Goal: Information Seeking & Learning: Learn about a topic

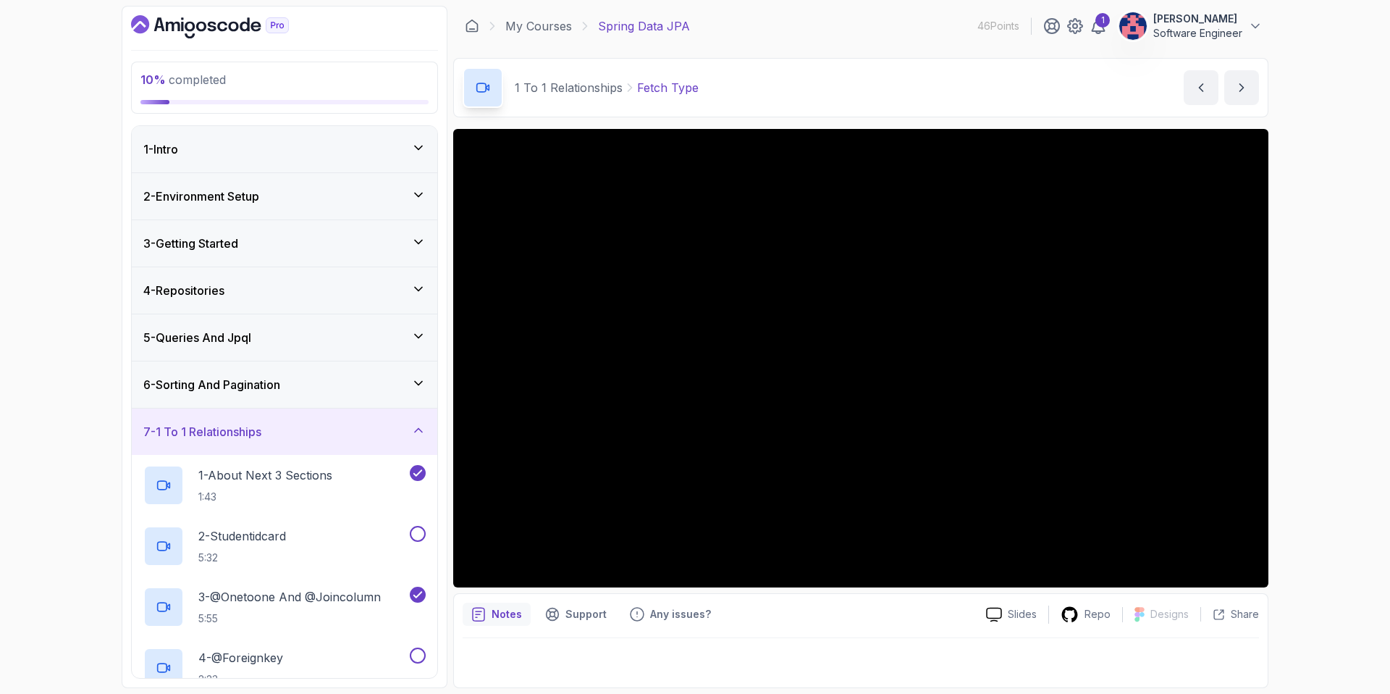
scroll to position [424, 0]
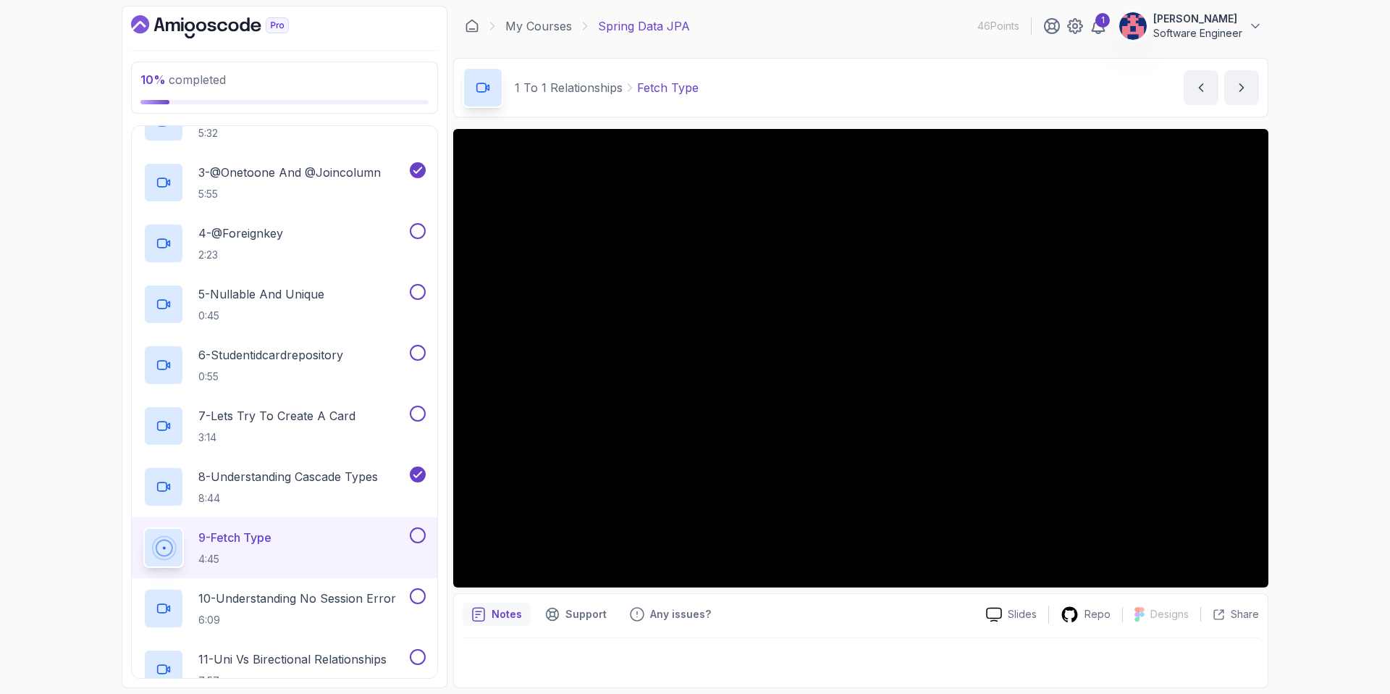
click at [324, 556] on div "9 - Fetch Type 4:45" at bounding box center [275, 547] width 264 height 41
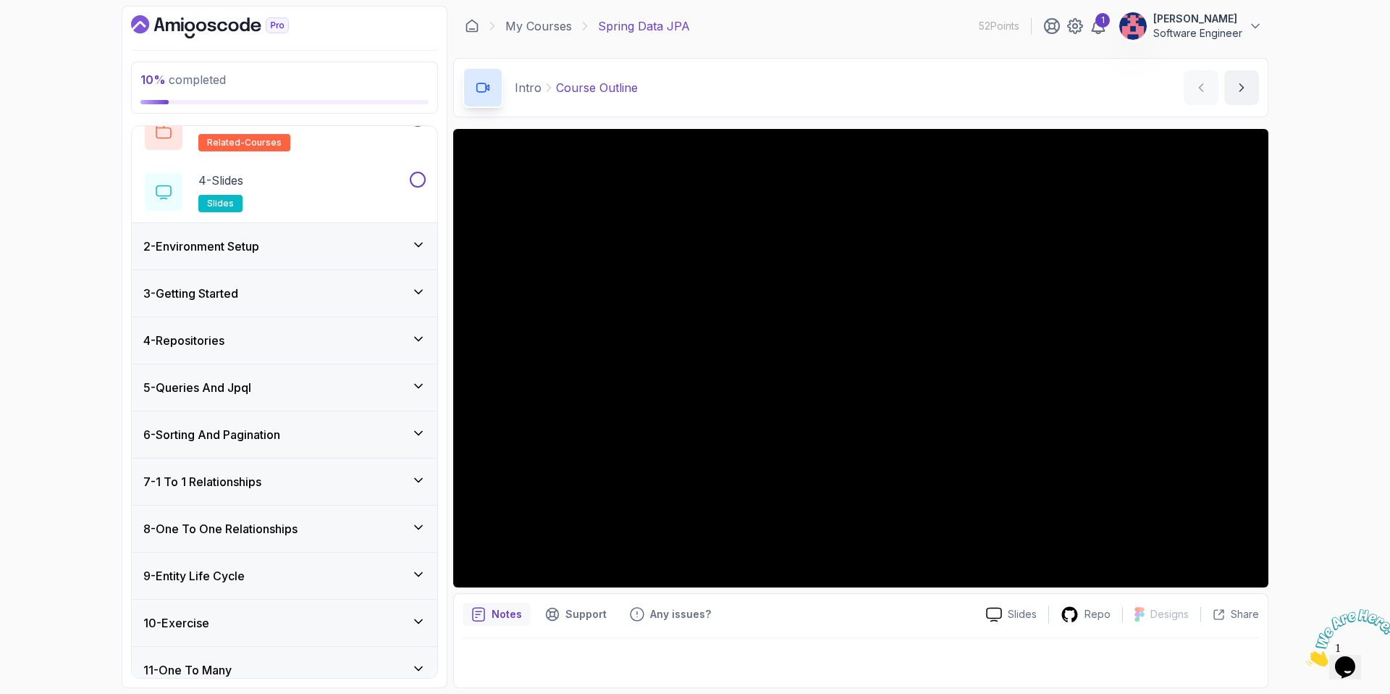
scroll to position [196, 0]
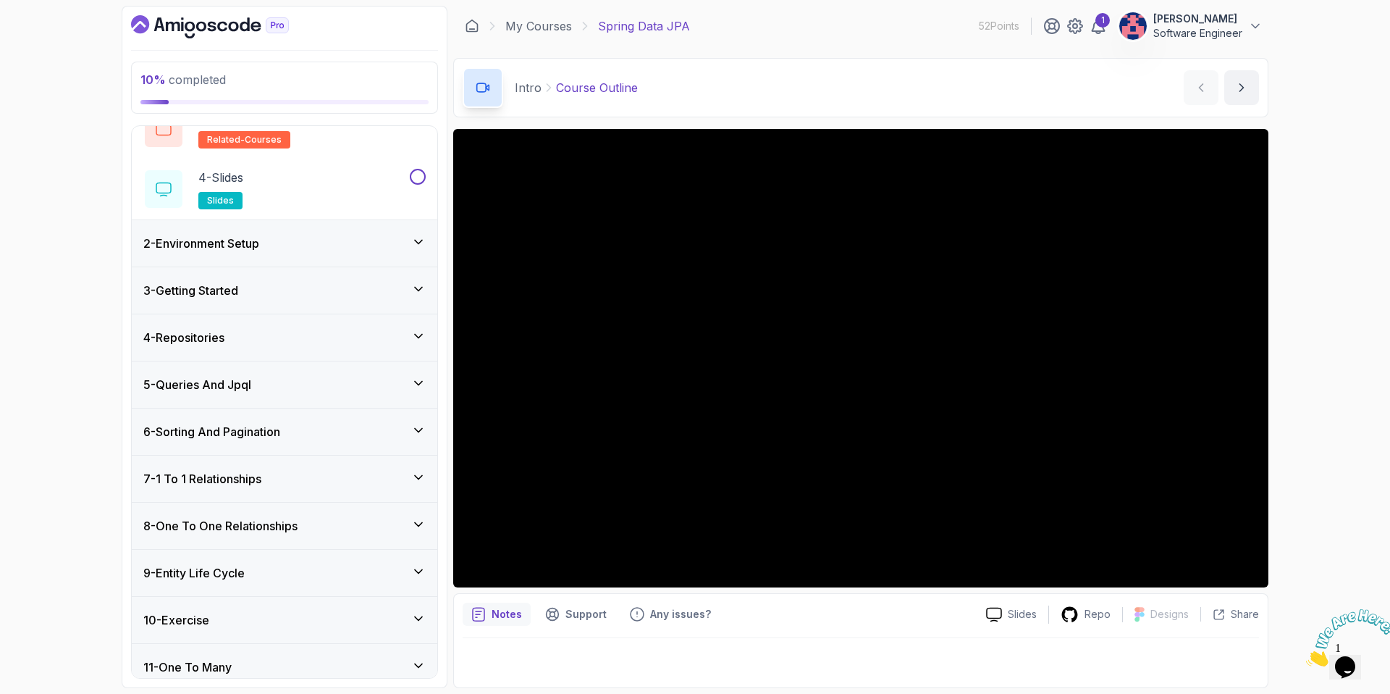
click at [337, 379] on div "5 - Queries And Jpql" at bounding box center [284, 384] width 282 height 17
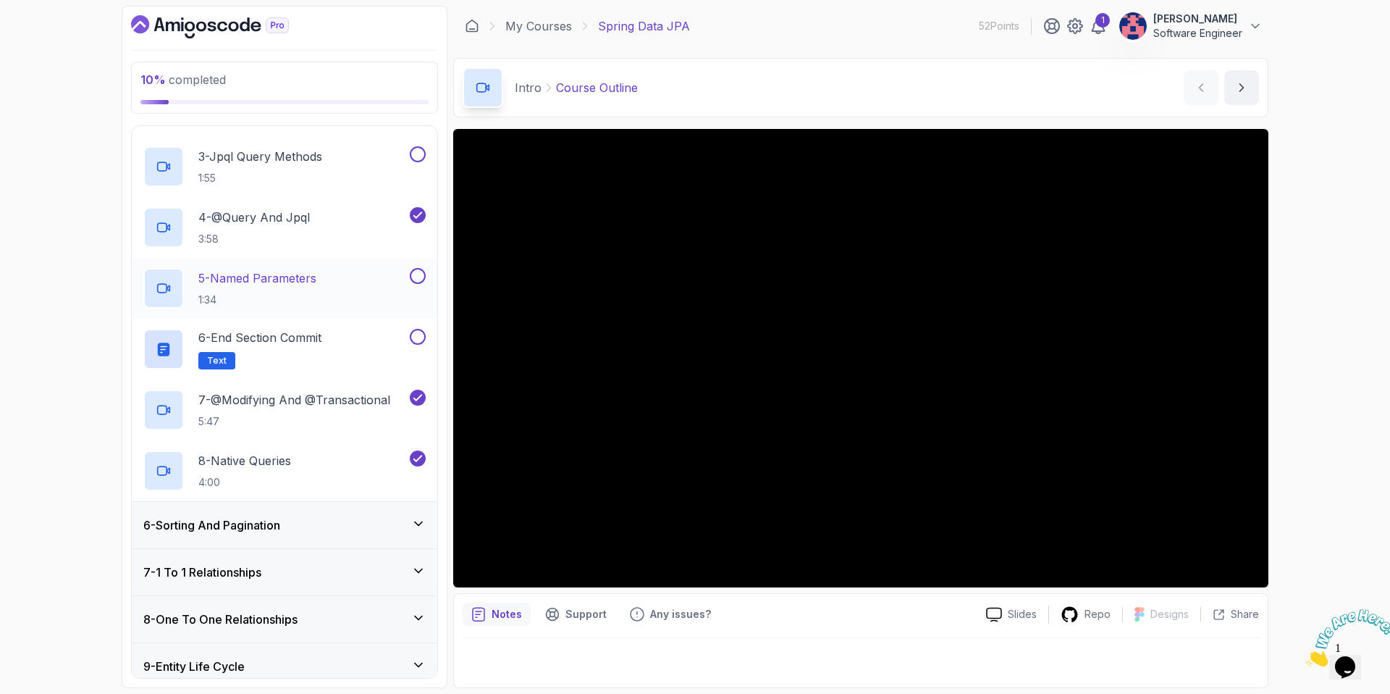
scroll to position [525, 0]
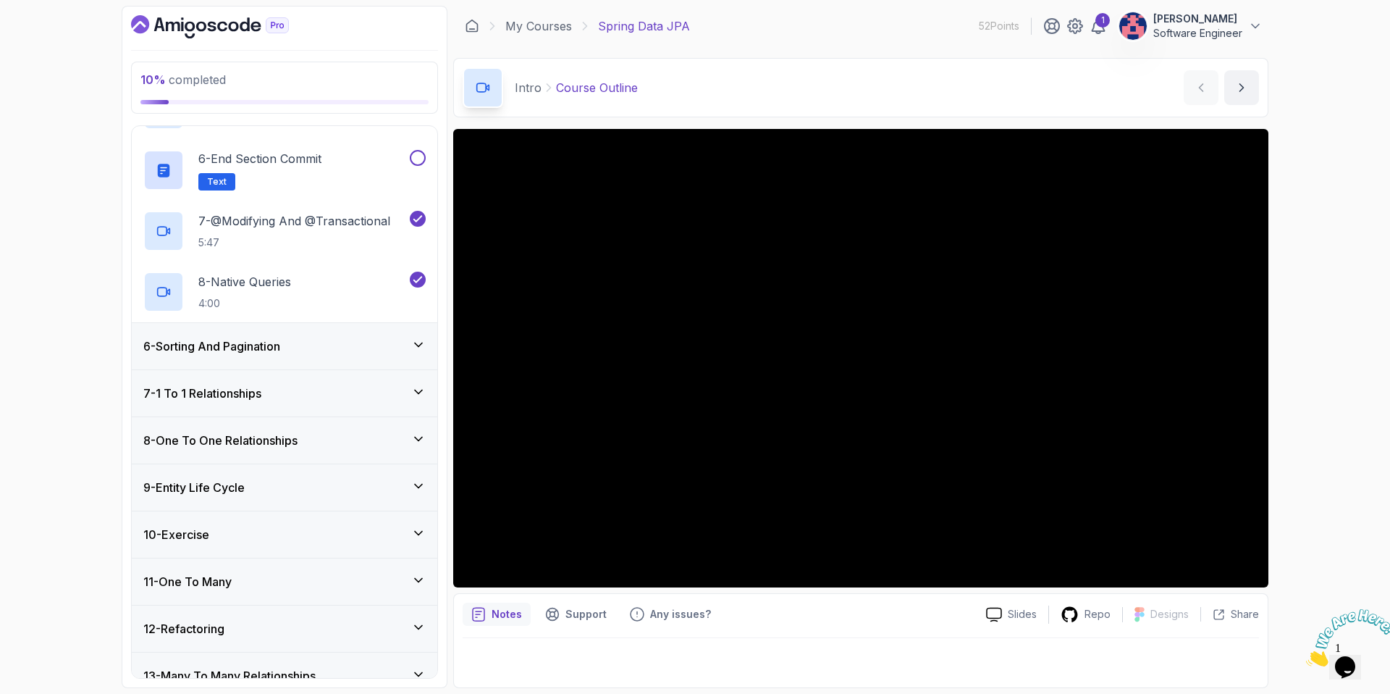
click at [320, 332] on div "6 - Sorting And Pagination" at bounding box center [285, 346] width 306 height 46
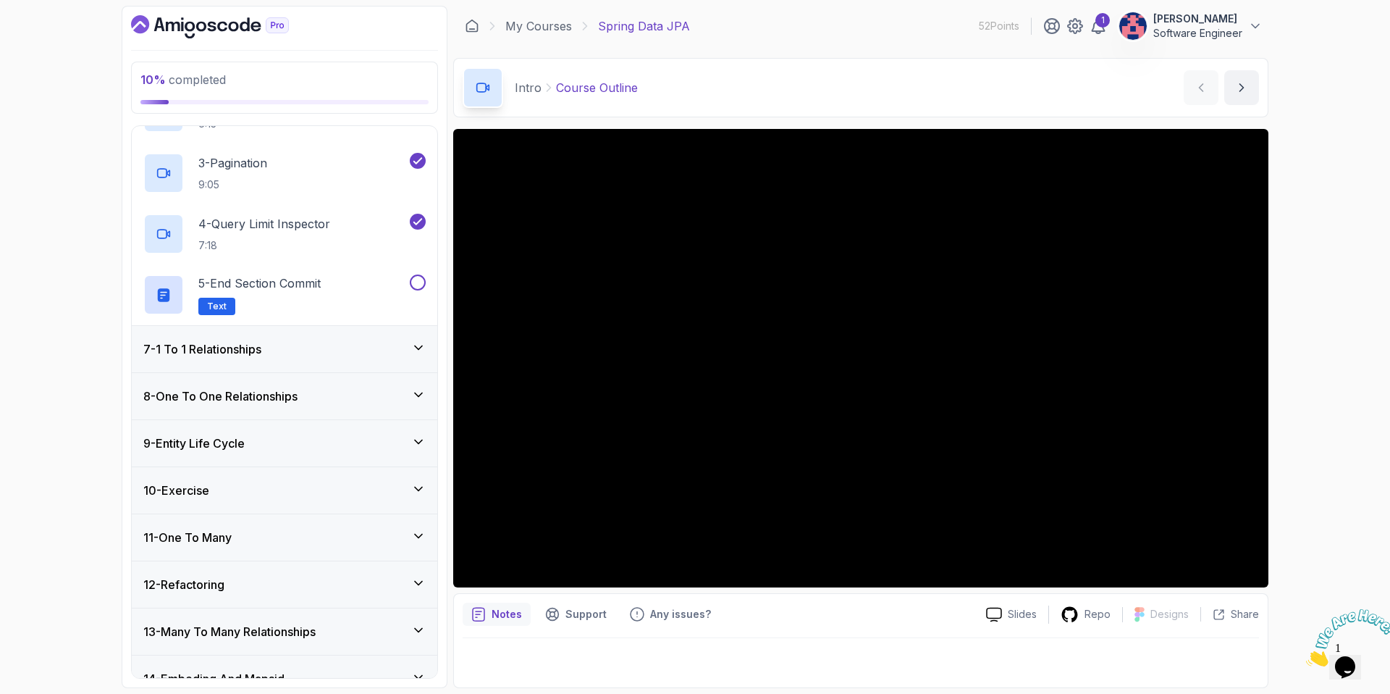
scroll to position [344, 0]
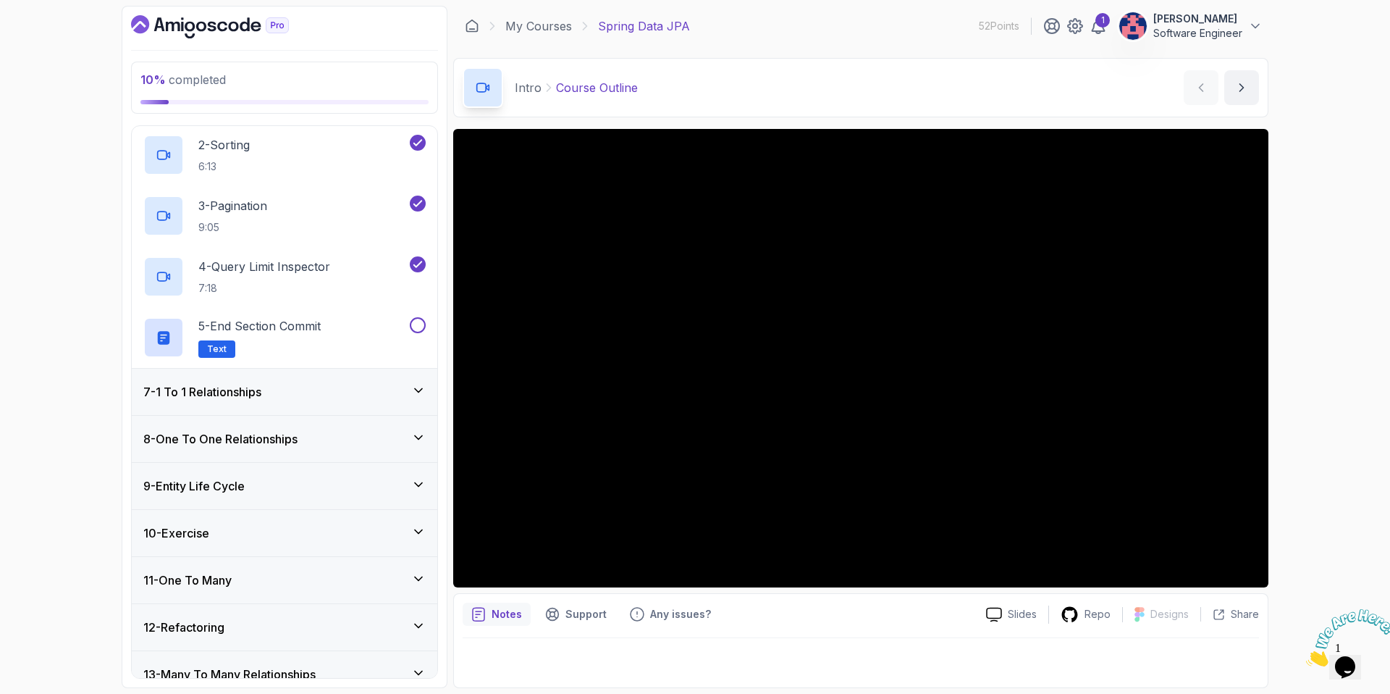
click at [318, 401] on div "7 - 1 To 1 Relationships" at bounding box center [285, 391] width 306 height 46
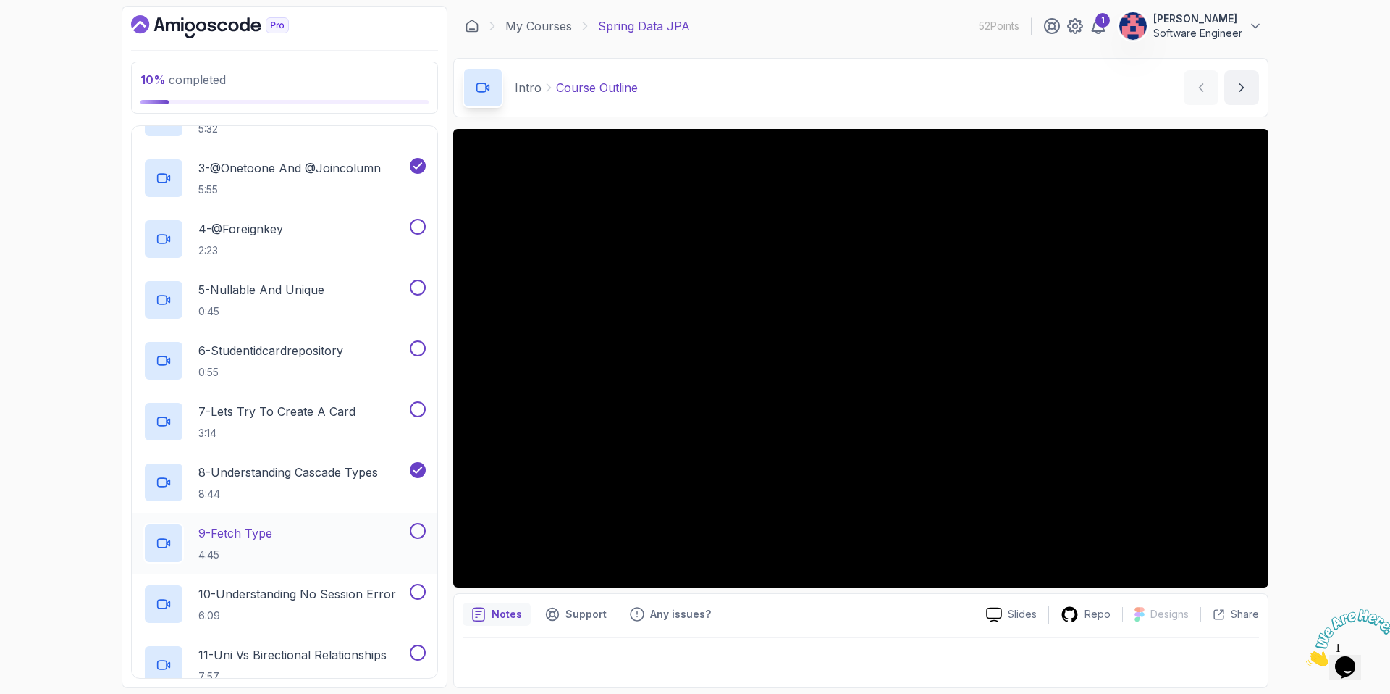
scroll to position [429, 0]
click at [338, 549] on div "9 - Fetch Type 4:45" at bounding box center [275, 542] width 264 height 41
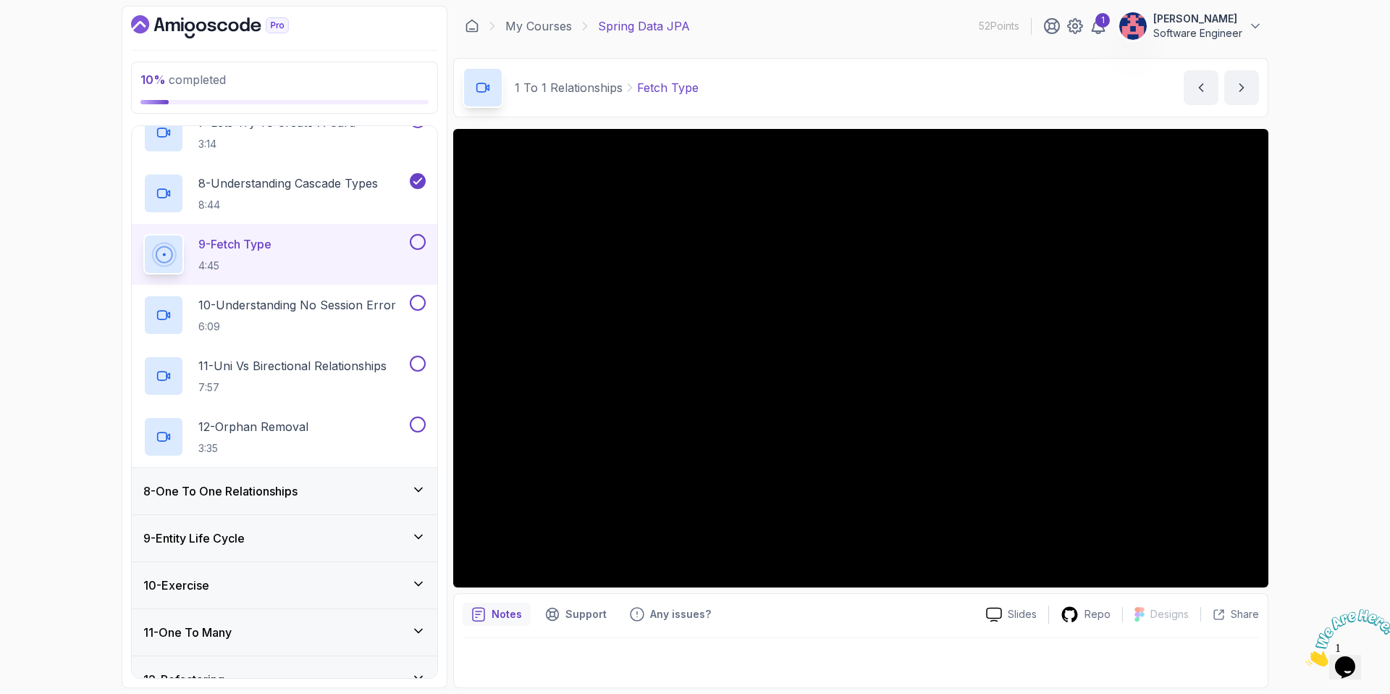
scroll to position [722, 0]
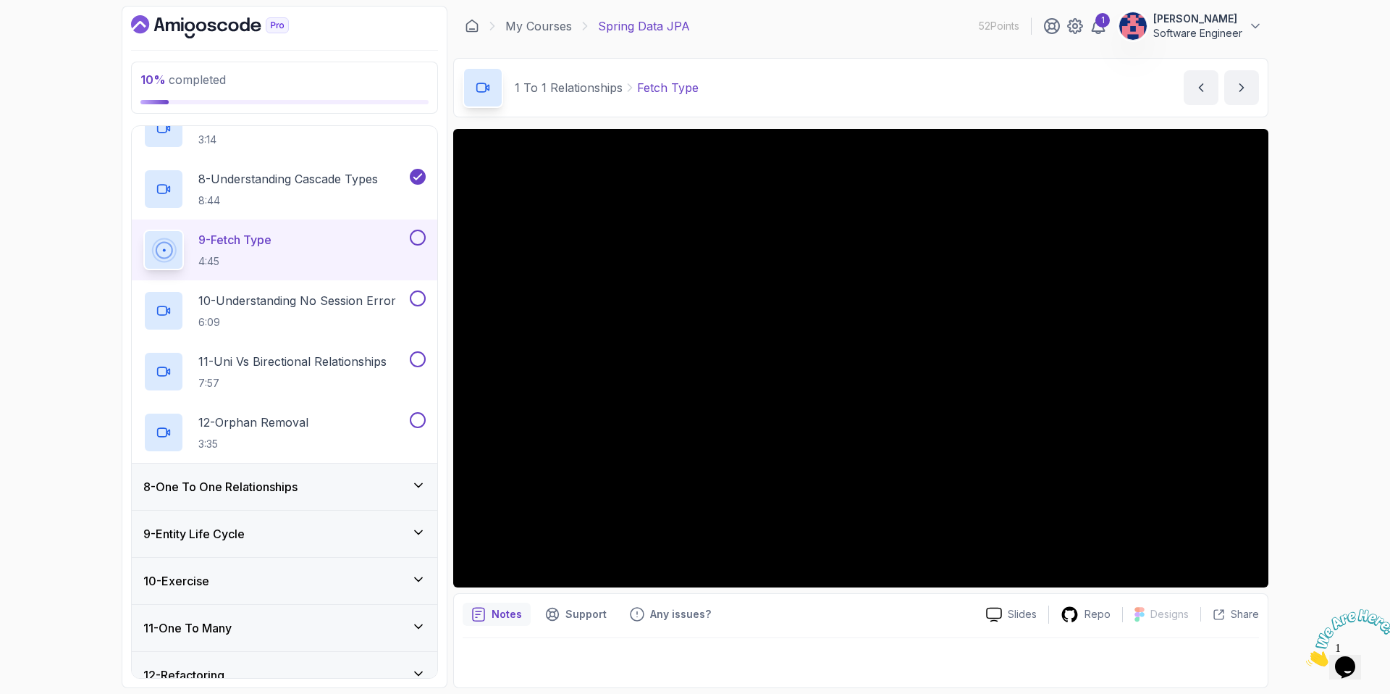
click at [343, 496] on div "8 - One To One Relationships" at bounding box center [285, 486] width 306 height 46
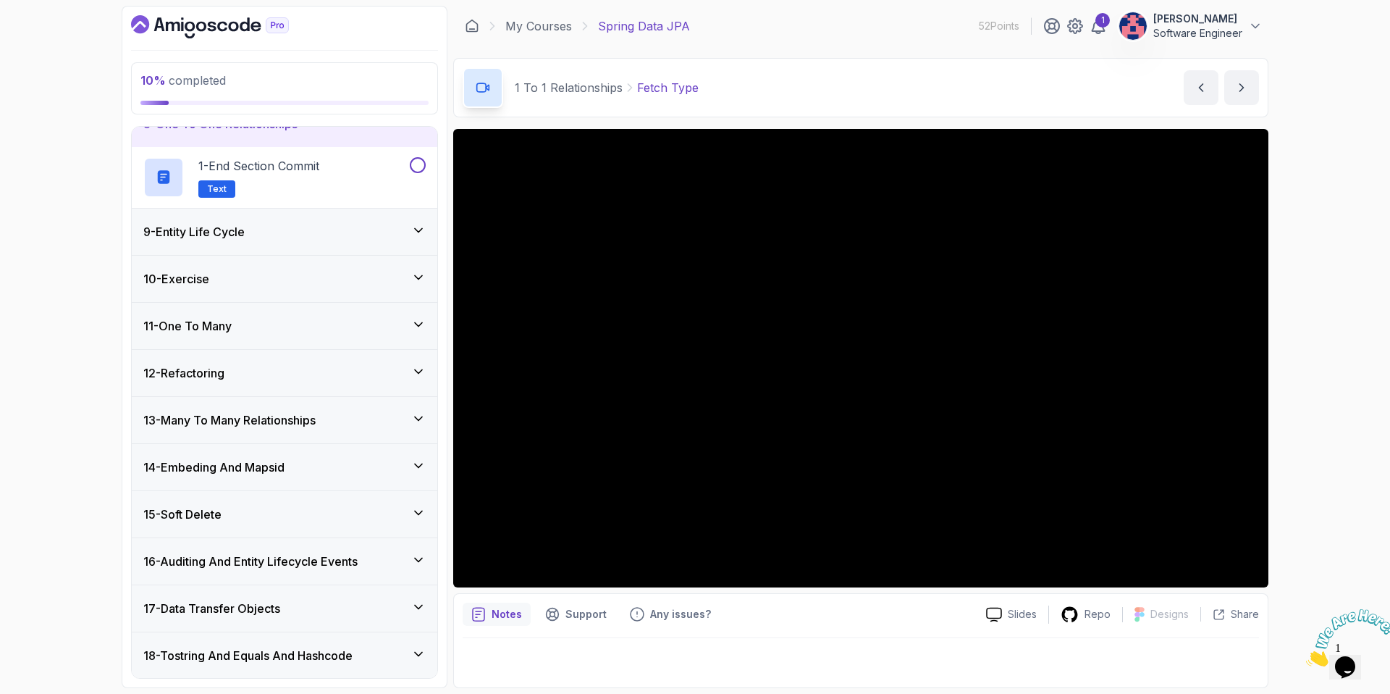
scroll to position [319, 0]
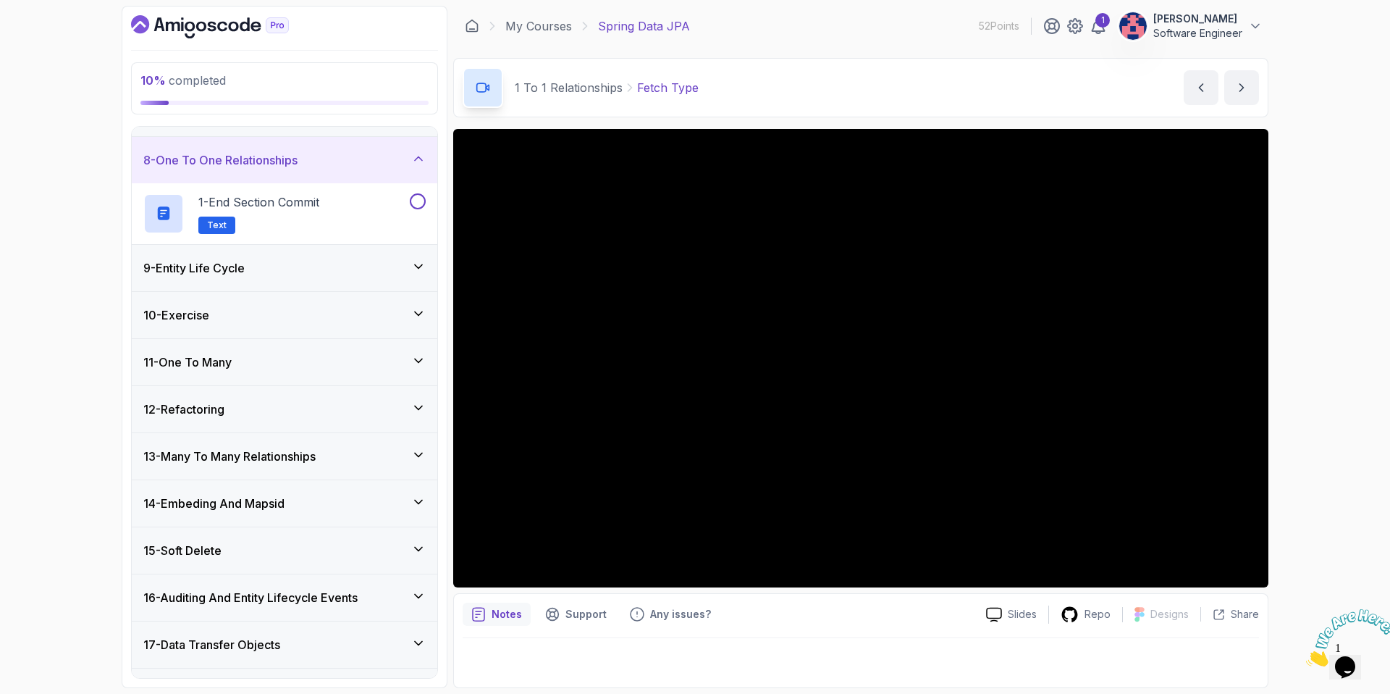
click at [323, 264] on div "9 - Entity Life Cycle" at bounding box center [284, 267] width 282 height 17
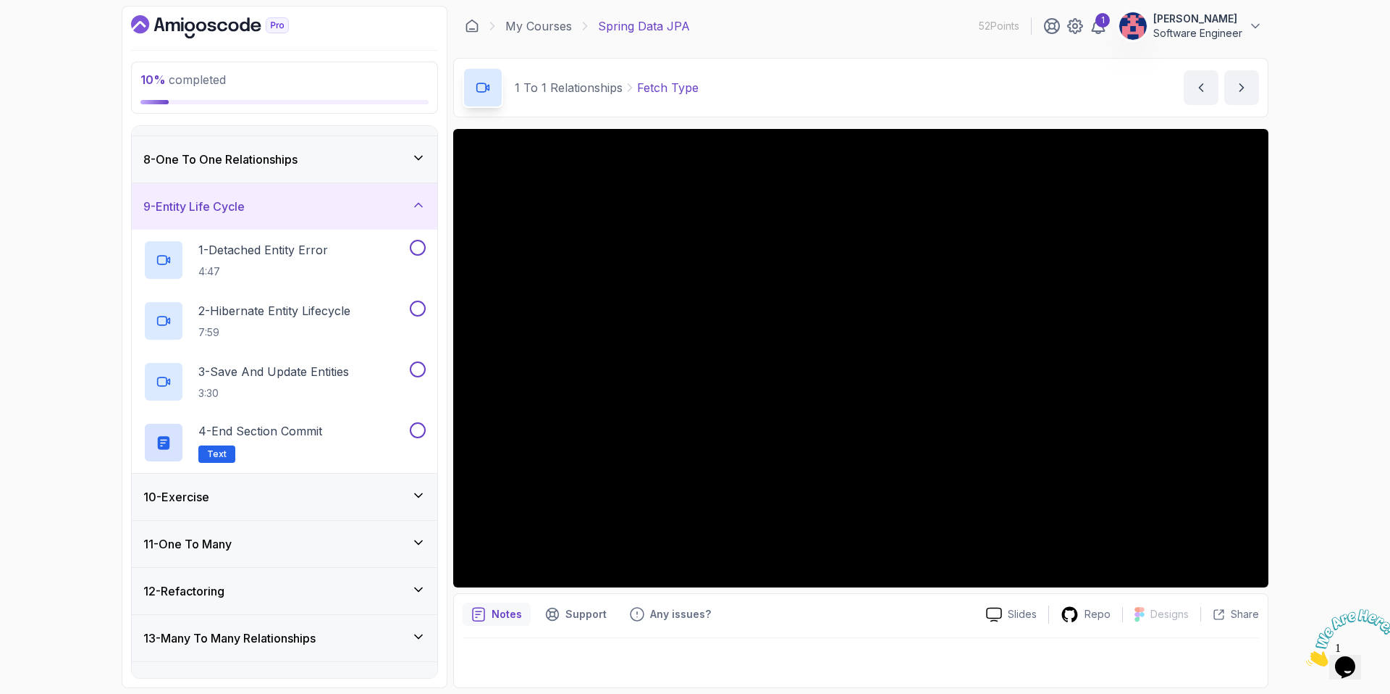
click at [314, 557] on div "11 - One To Many" at bounding box center [285, 544] width 306 height 46
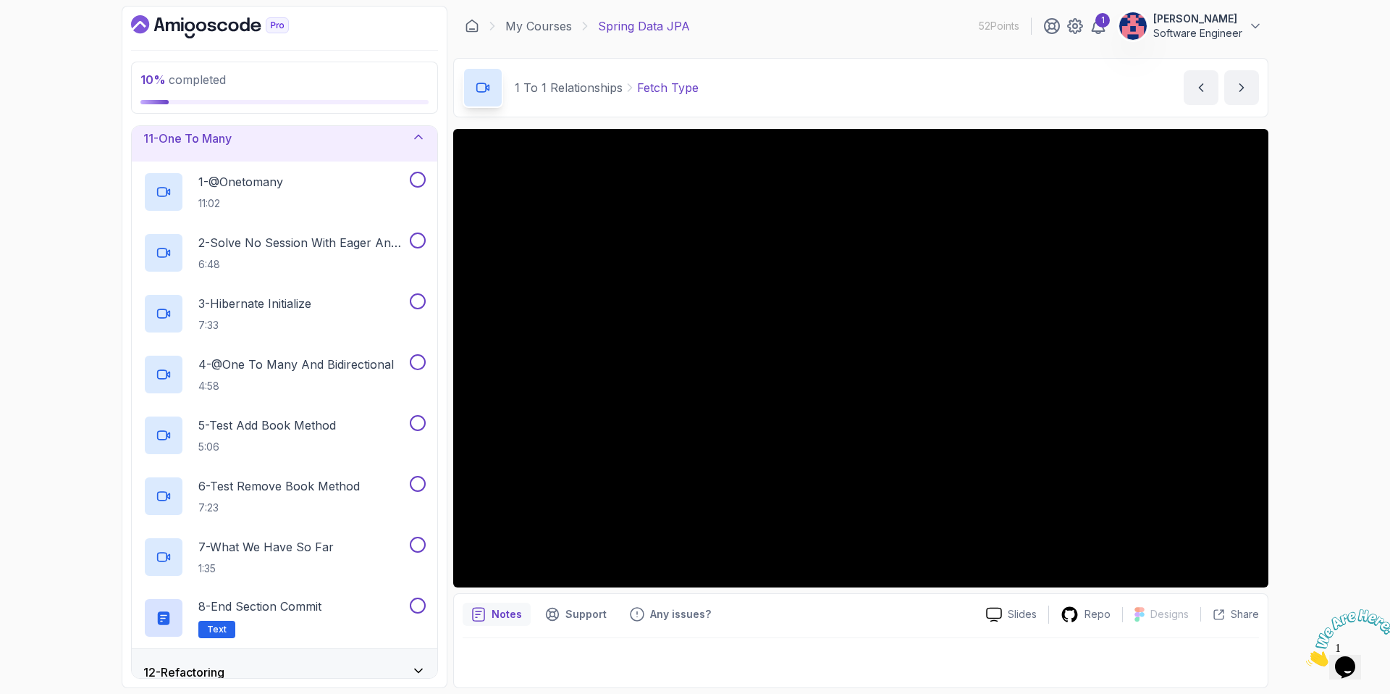
scroll to position [481, 0]
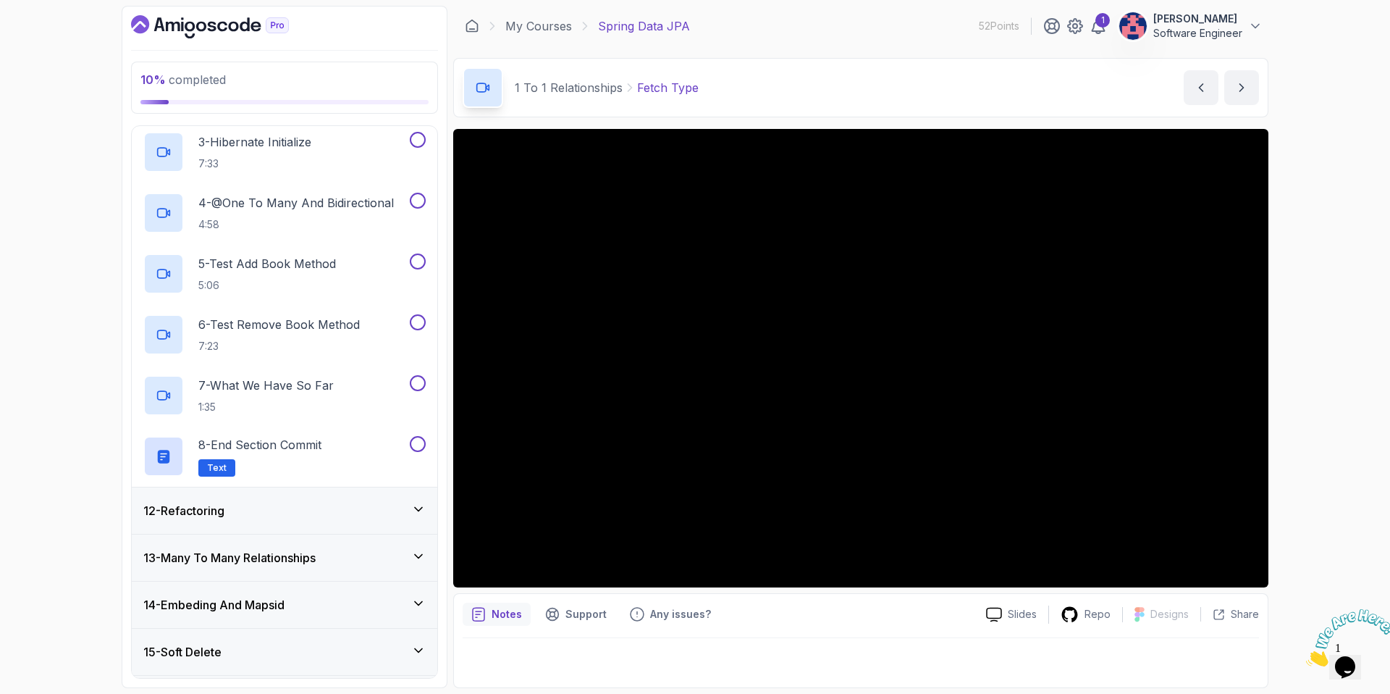
click at [319, 529] on div "12 - Refactoring" at bounding box center [285, 510] width 306 height 46
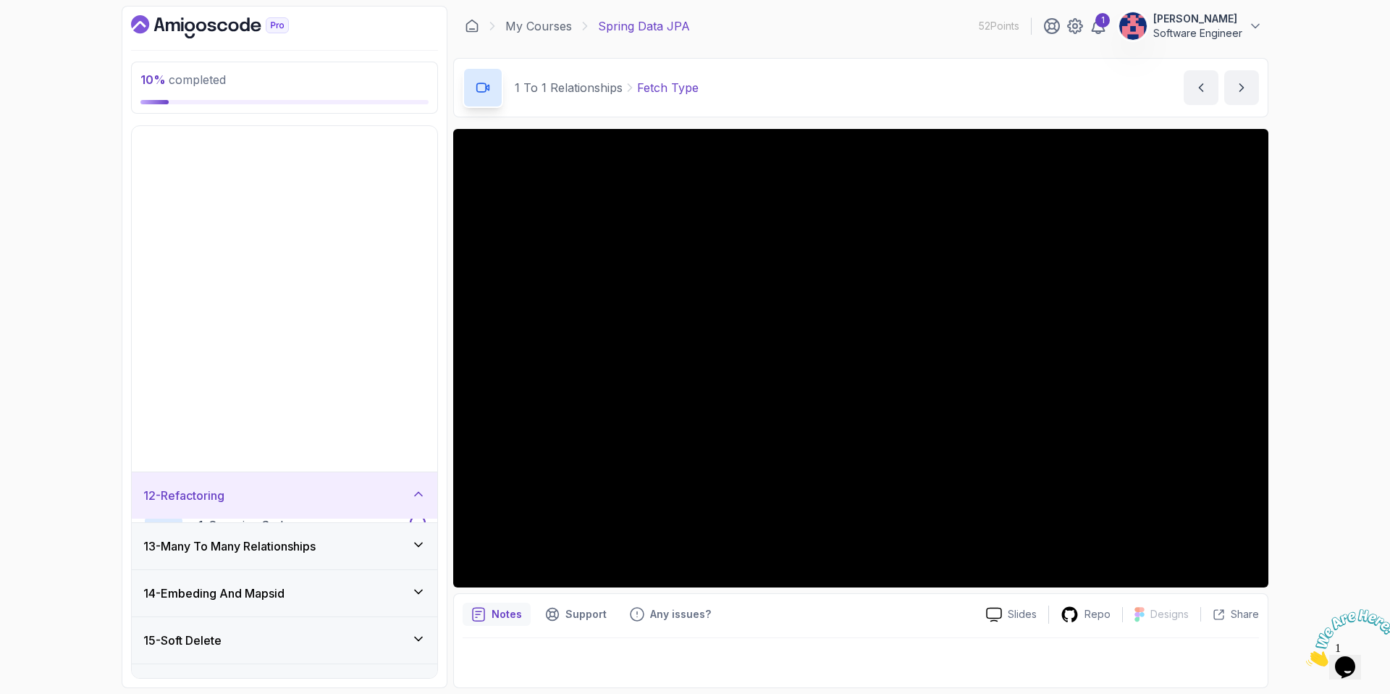
scroll to position [436, 0]
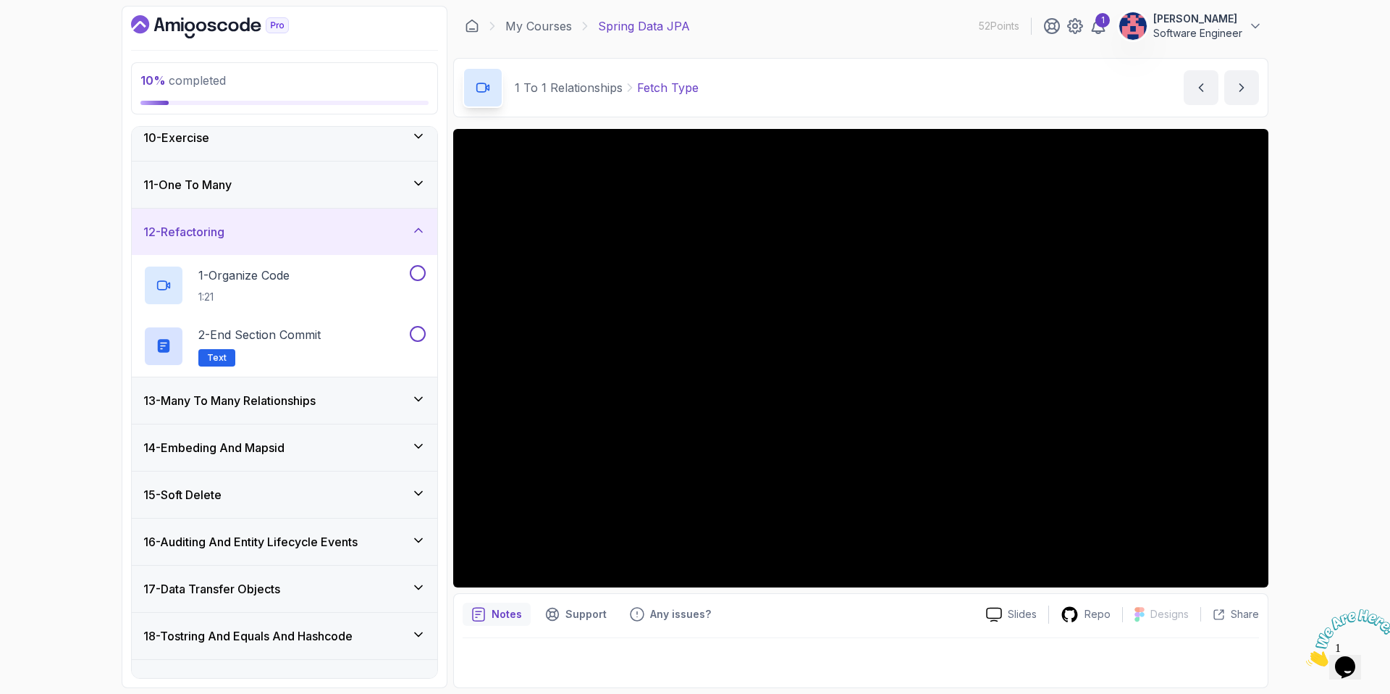
click at [331, 405] on div "13 - Many To Many Relationships" at bounding box center [284, 400] width 282 height 17
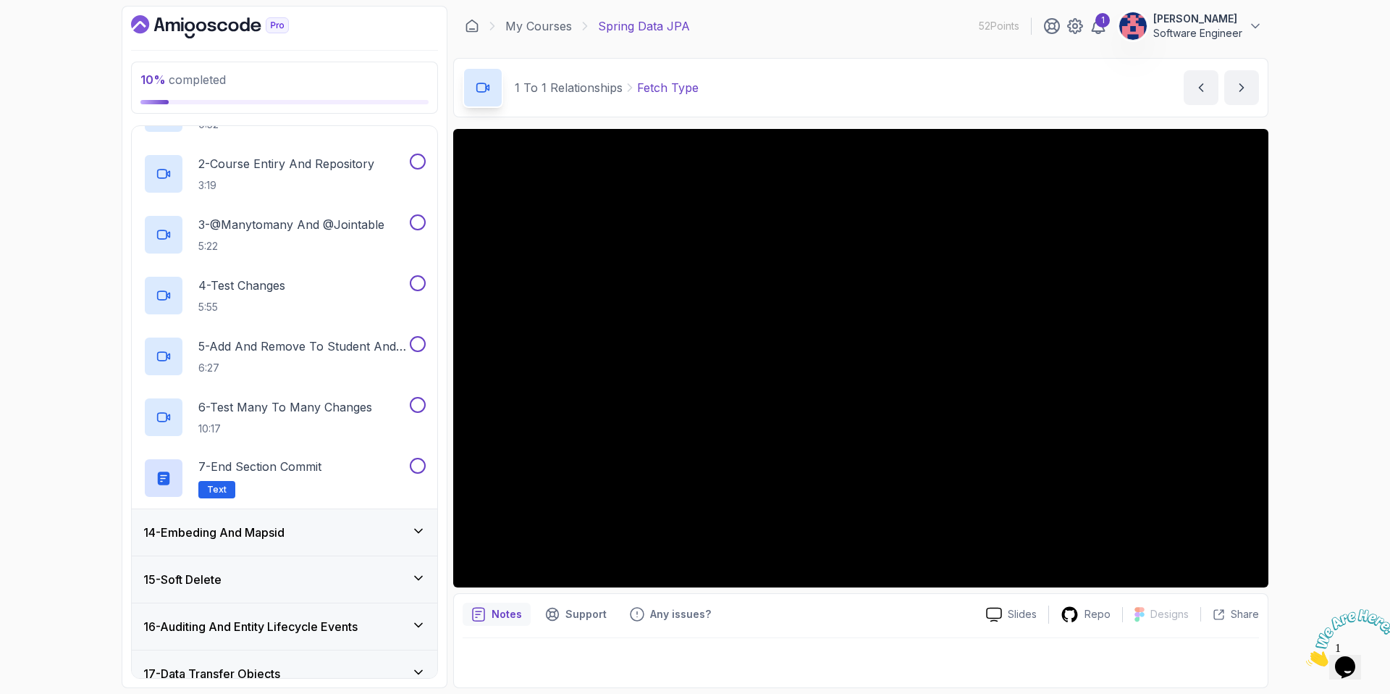
scroll to position [662, 0]
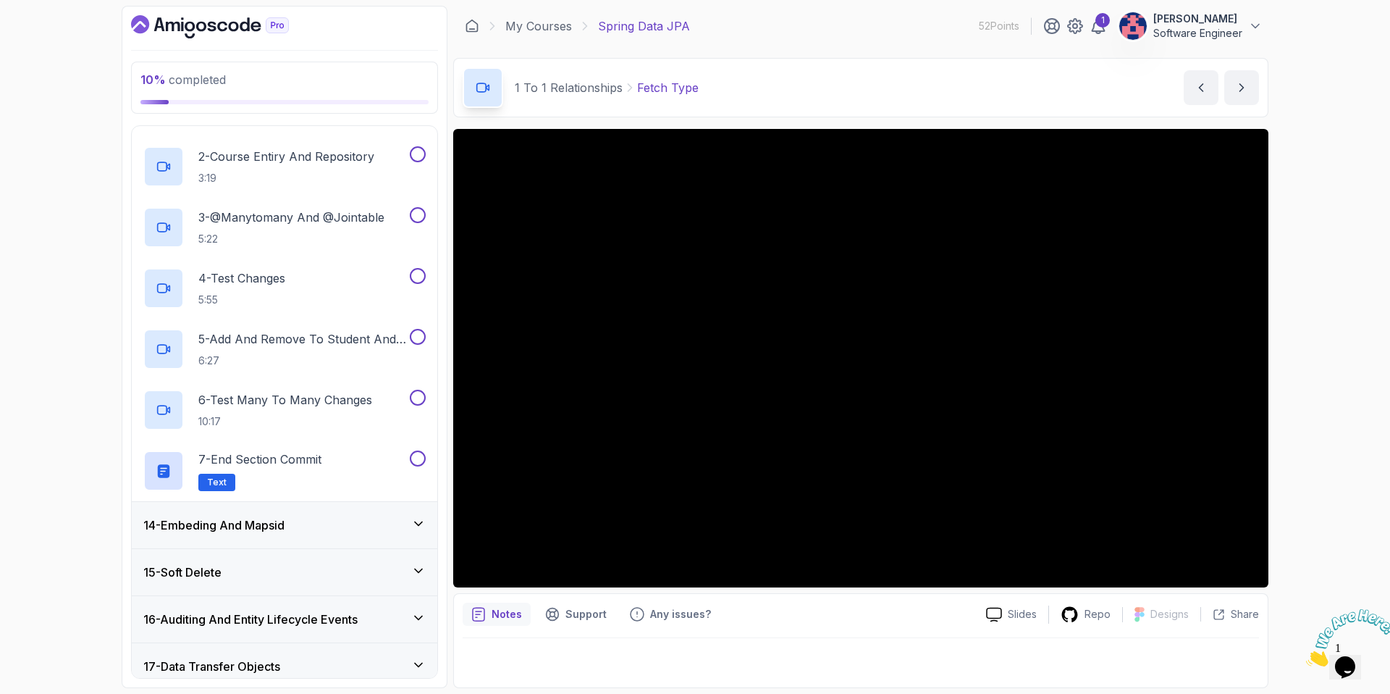
click at [306, 528] on div "14 - Embeding And Mapsid" at bounding box center [284, 524] width 282 height 17
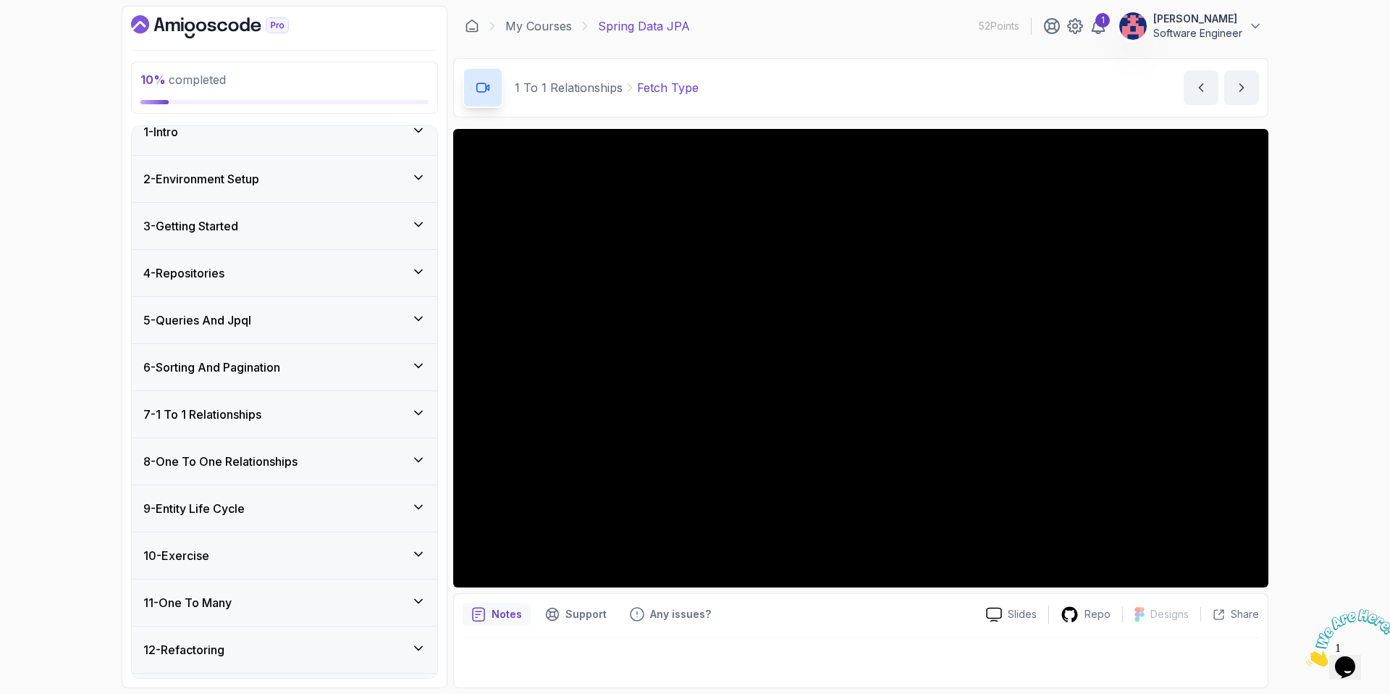
scroll to position [0, 0]
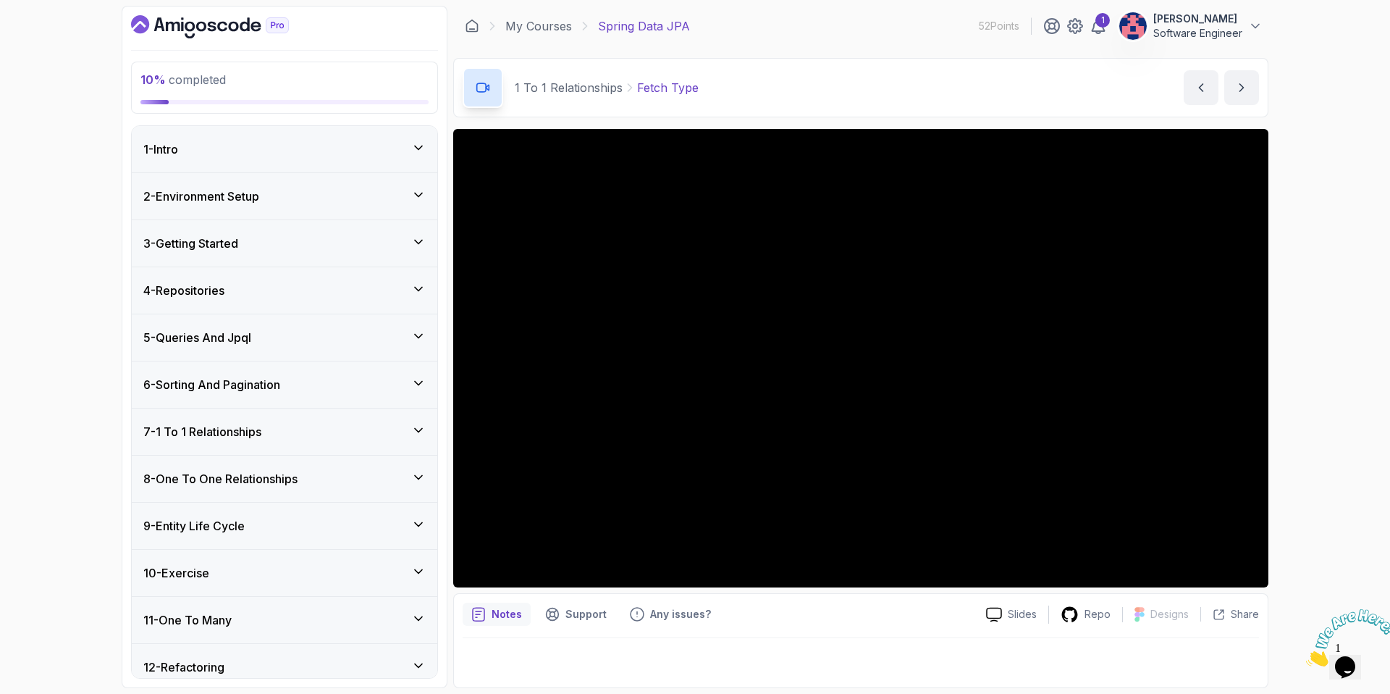
click at [320, 441] on div "7 - 1 To 1 Relationships" at bounding box center [285, 431] width 306 height 46
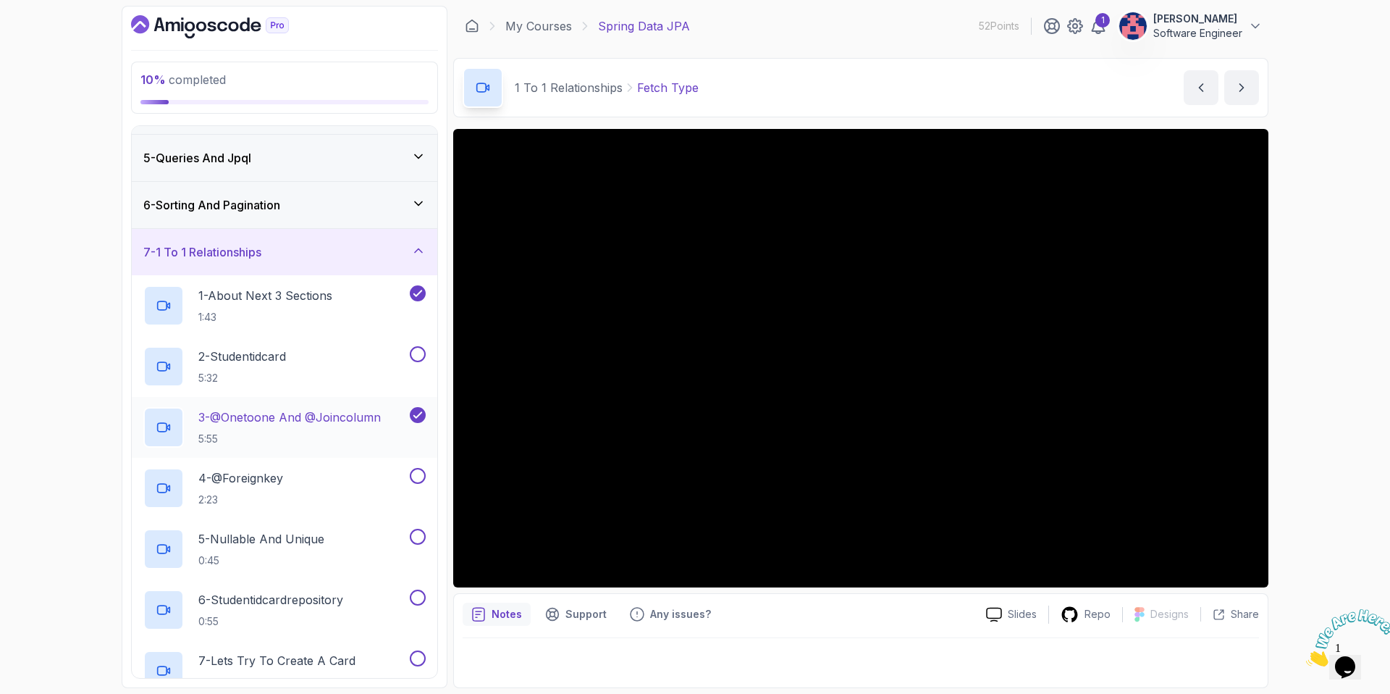
scroll to position [172, 0]
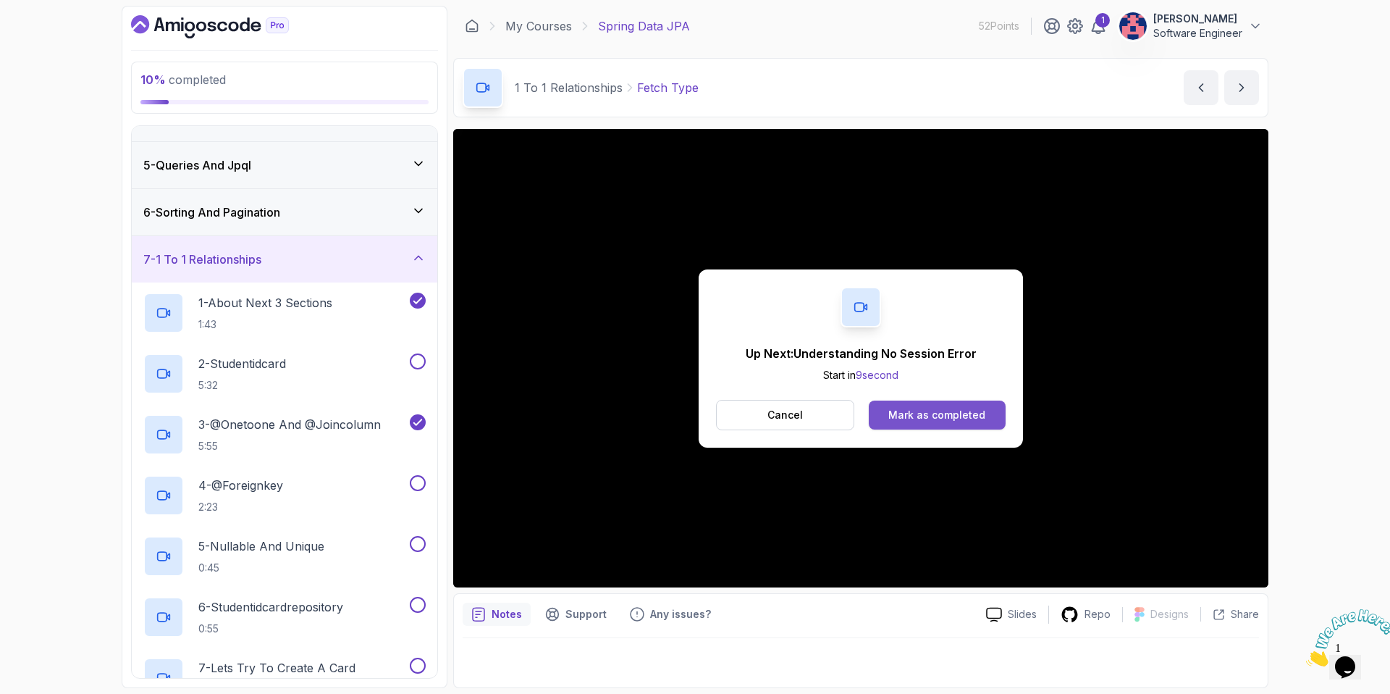
click at [922, 421] on div "Mark as completed" at bounding box center [936, 415] width 97 height 14
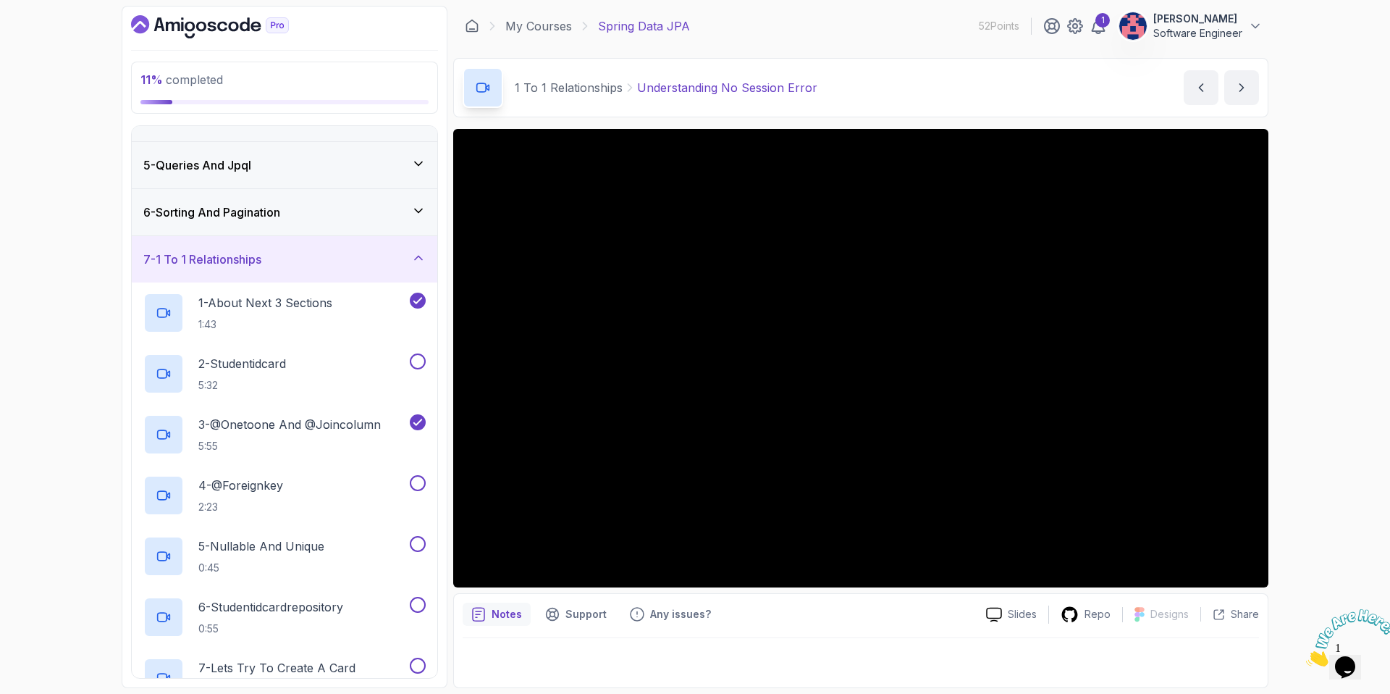
click at [265, 268] on div "7 - 1 To 1 Relationships" at bounding box center [285, 259] width 306 height 46
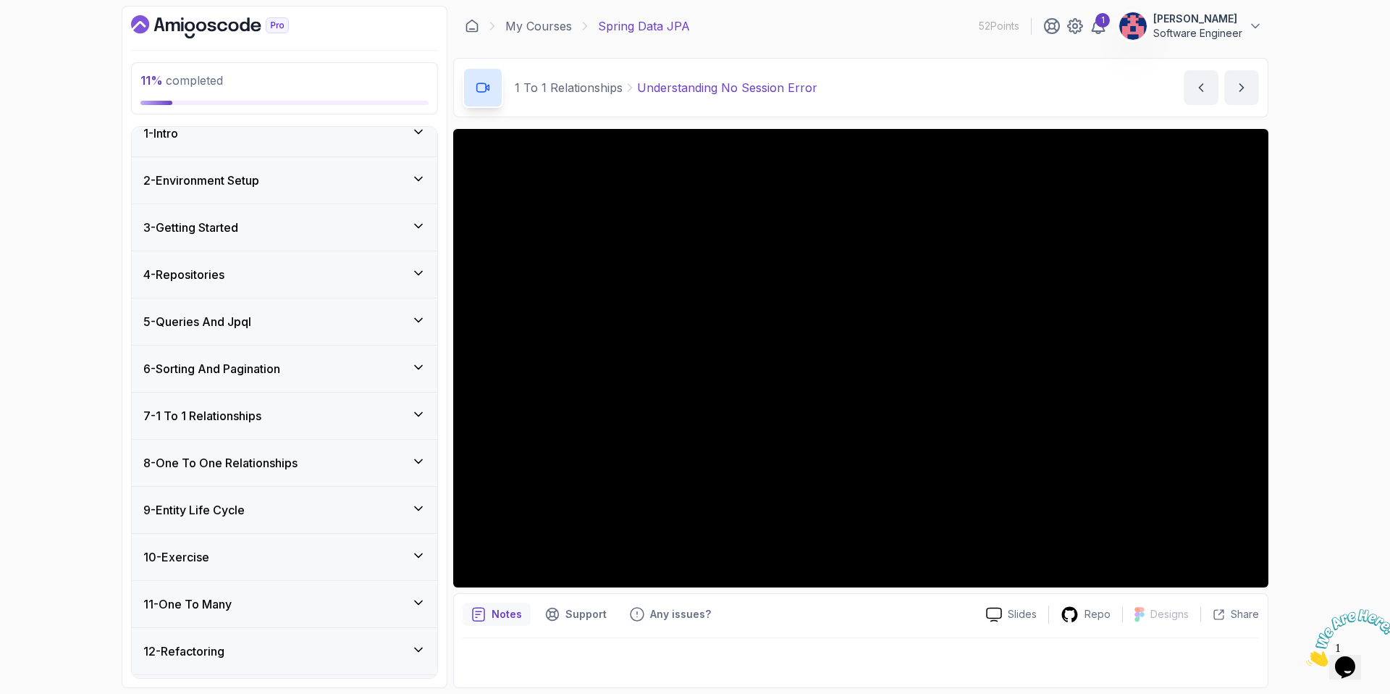
scroll to position [9, 0]
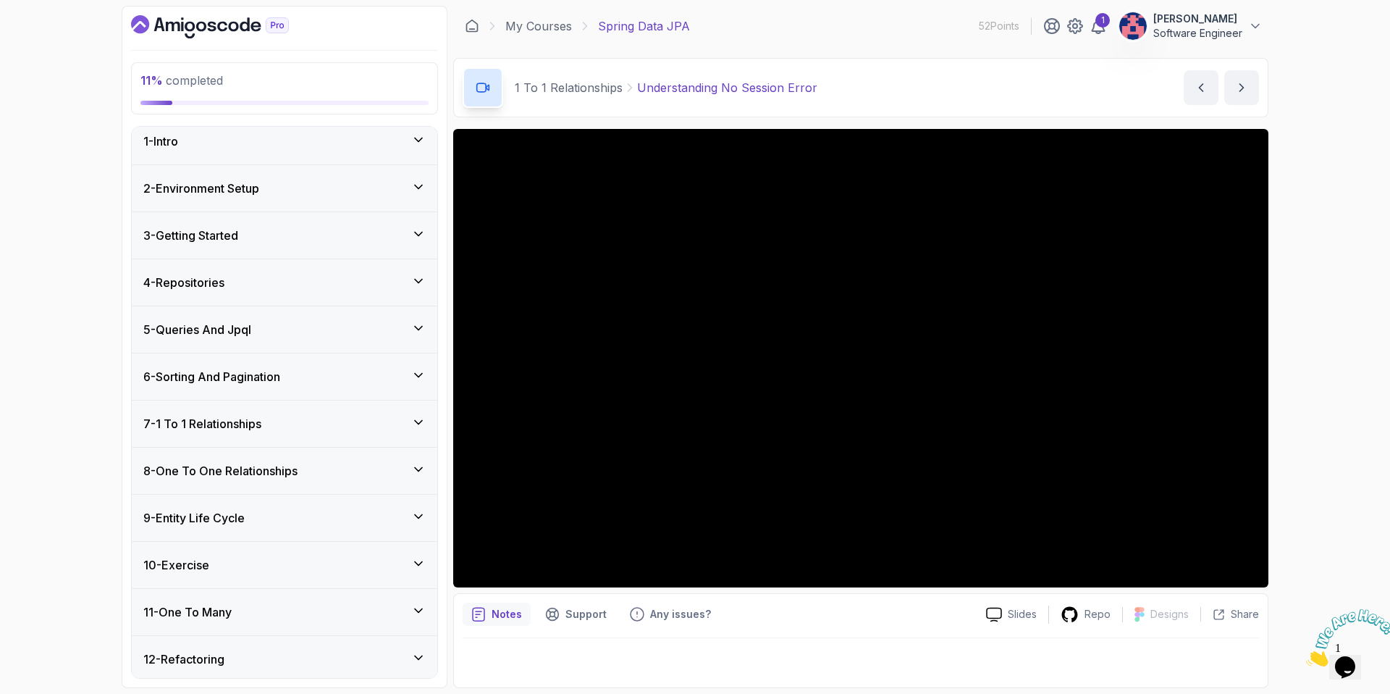
click at [258, 412] on div "7 - 1 To 1 Relationships" at bounding box center [285, 423] width 306 height 46
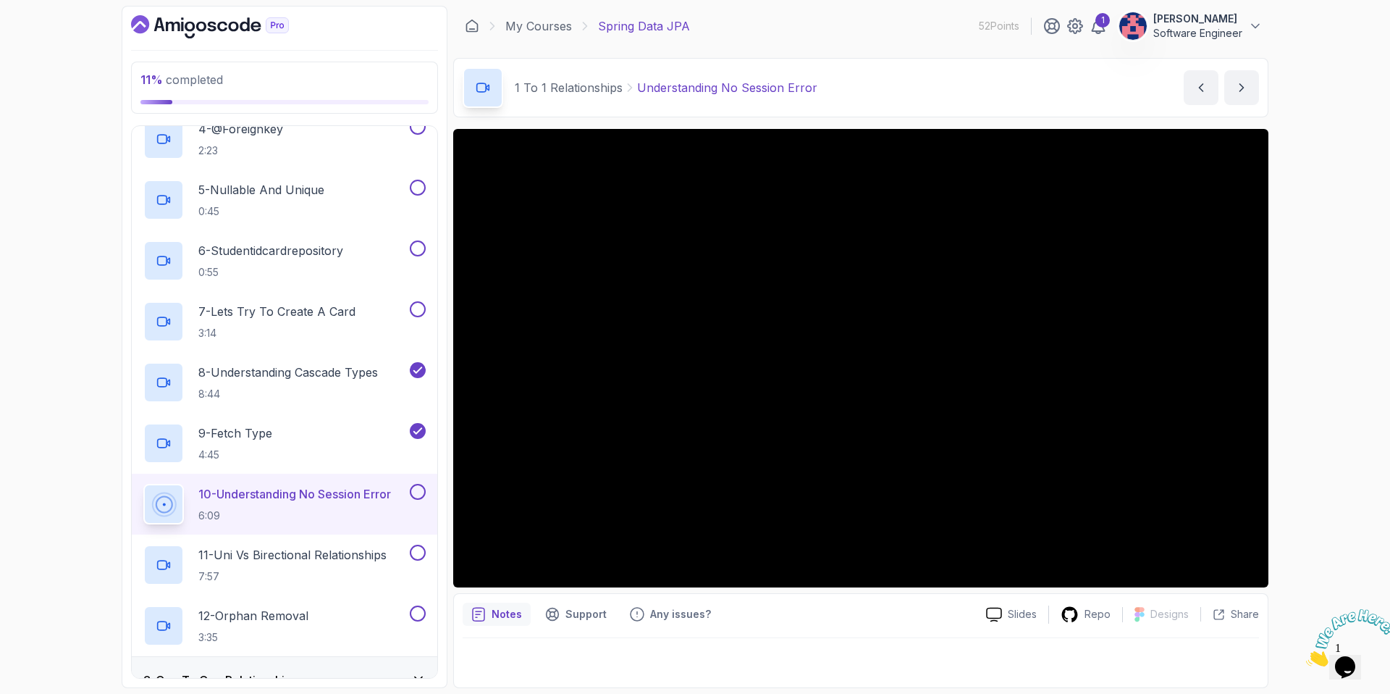
scroll to position [531, 0]
